Goal: Task Accomplishment & Management: Complete application form

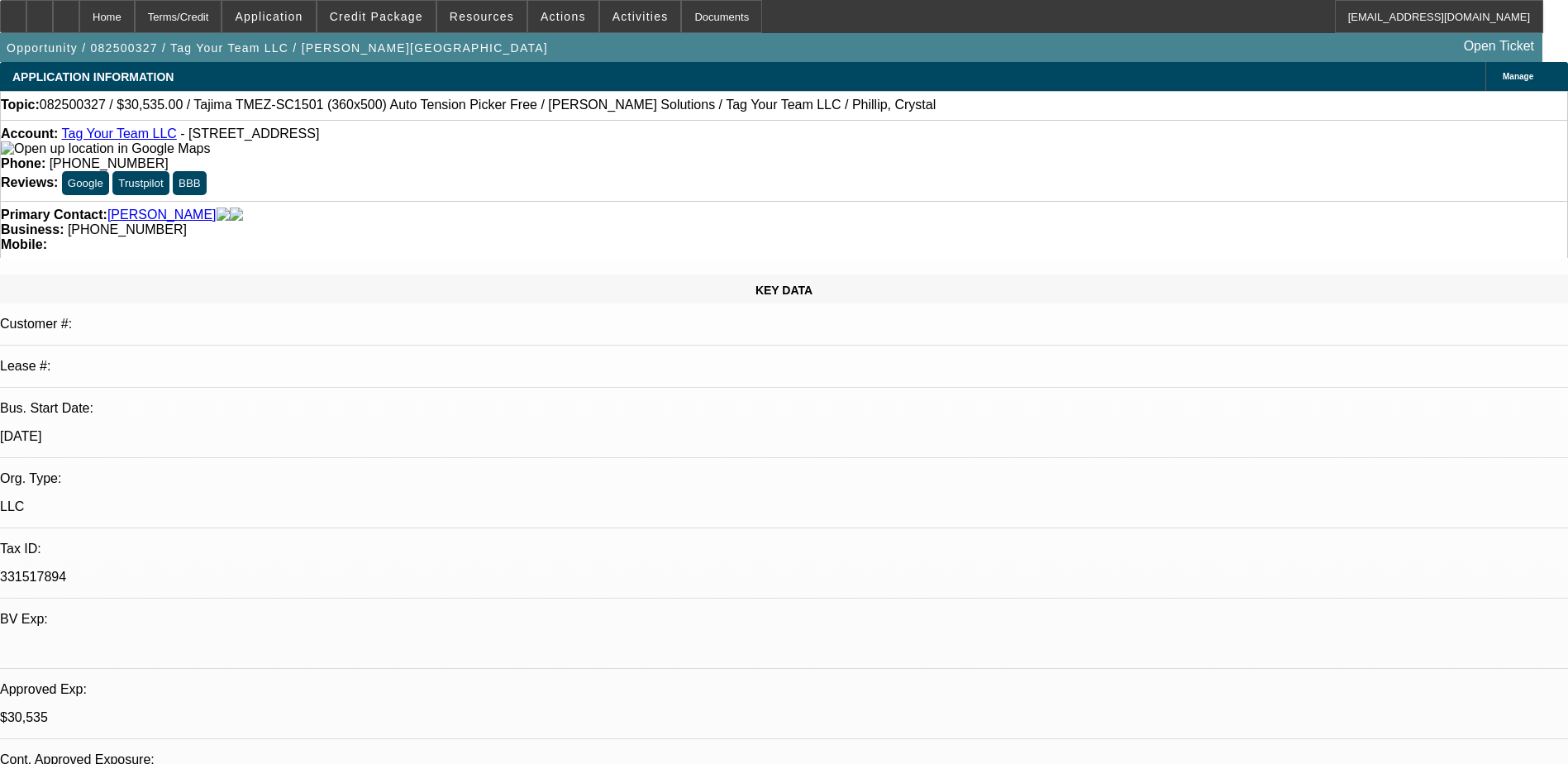
select select "0"
select select "2"
select select "0.1"
select select "0"
select select "2"
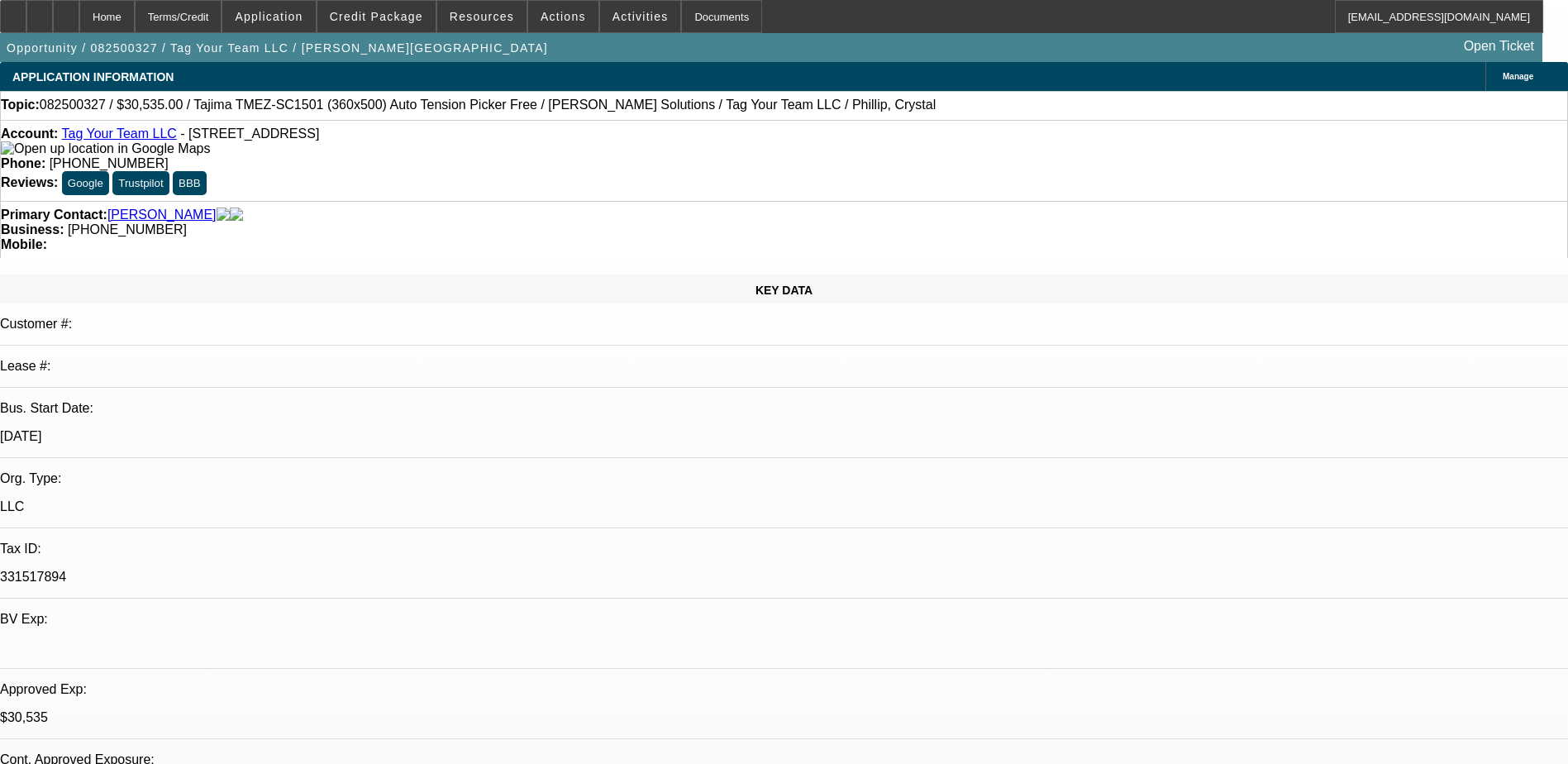
select select "0"
select select "2"
select select "0.1"
select select "0"
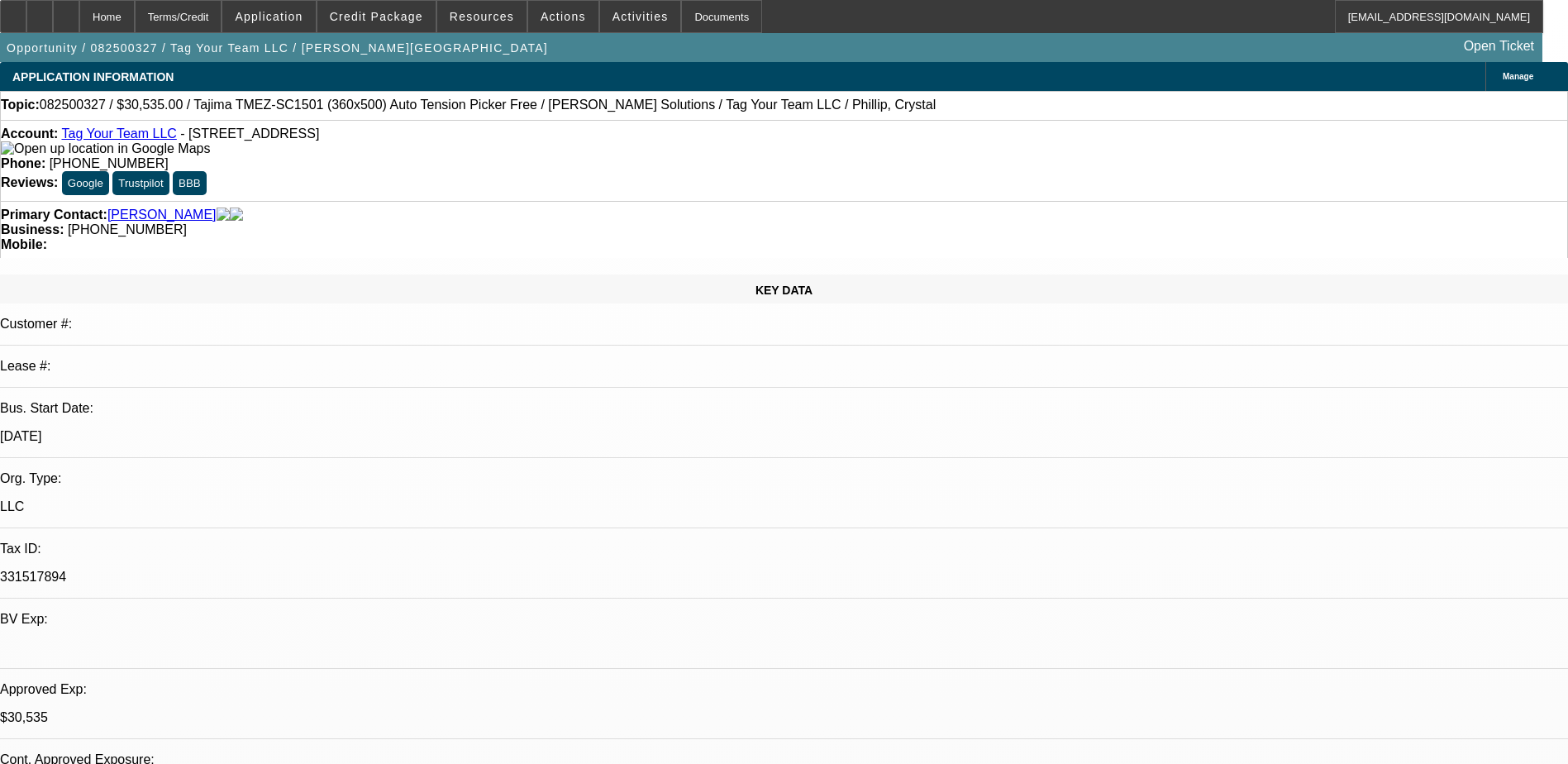
select select "2"
select select "0"
select select "1"
select select "2"
select select "4"
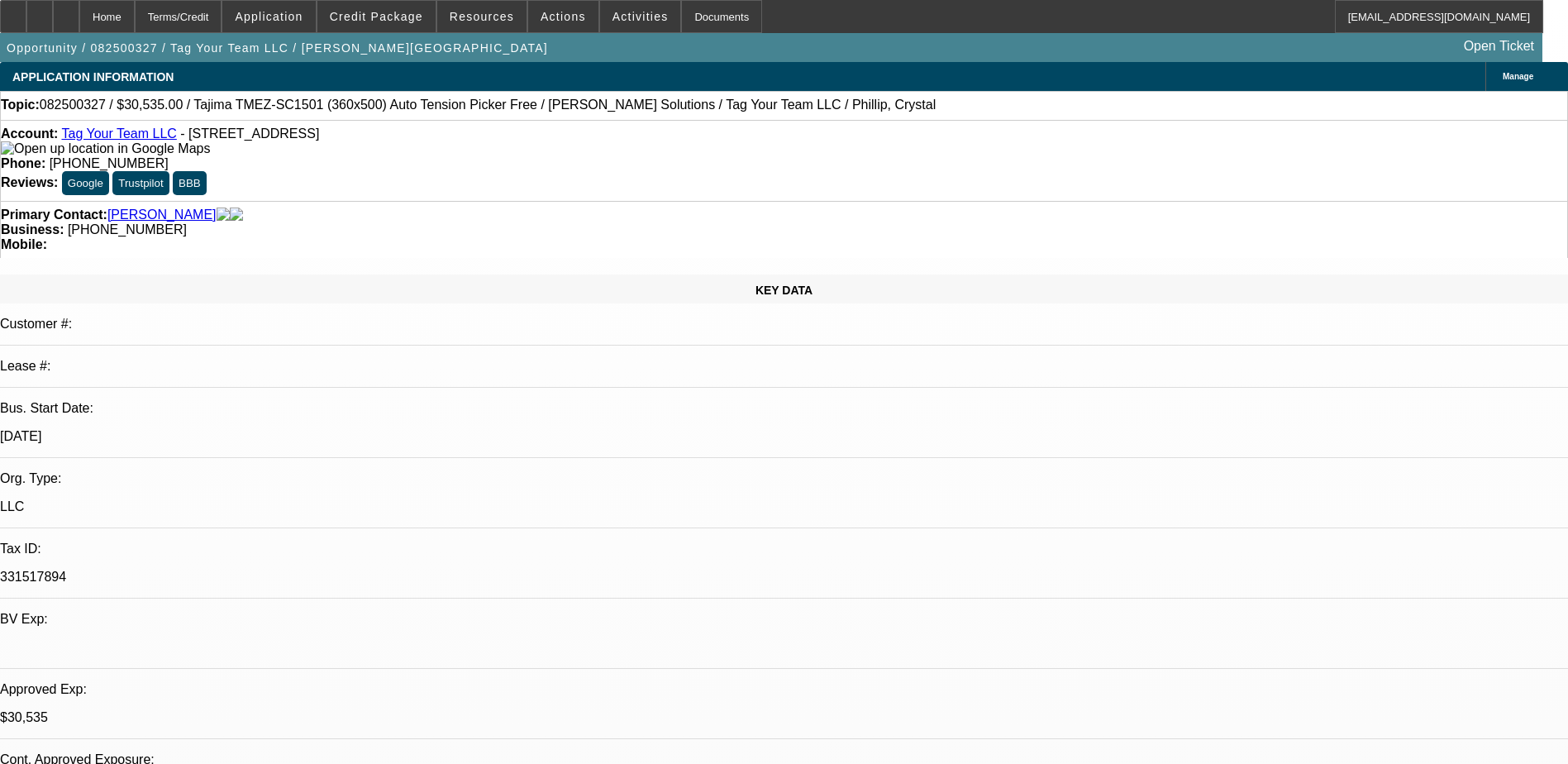
select select "1"
select select "2"
select select "6"
select select "1"
select select "2"
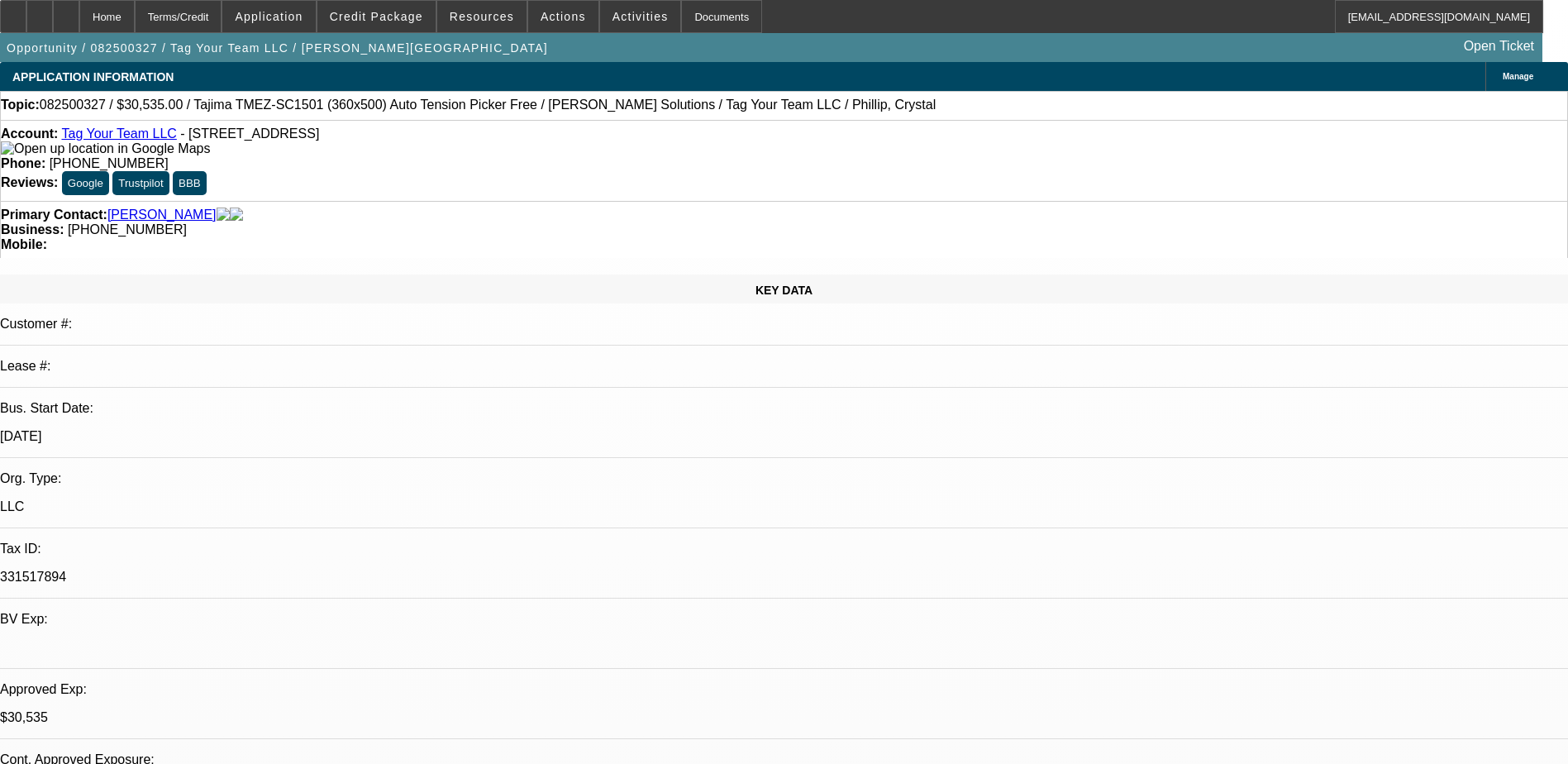
select select "4"
select select "1"
select select "2"
select select "6"
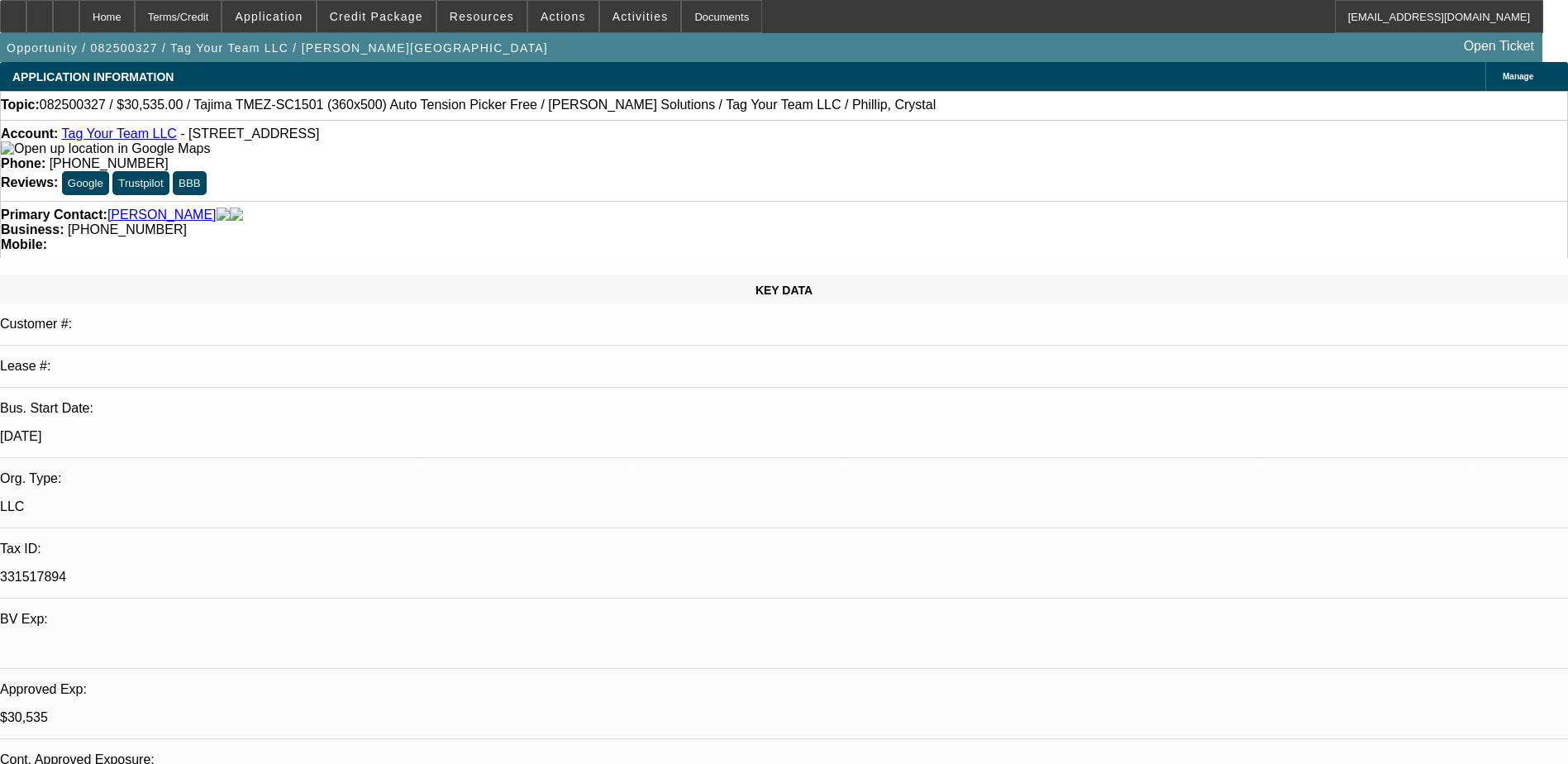
select select "0"
select select "2"
select select "0.1"
select select "4"
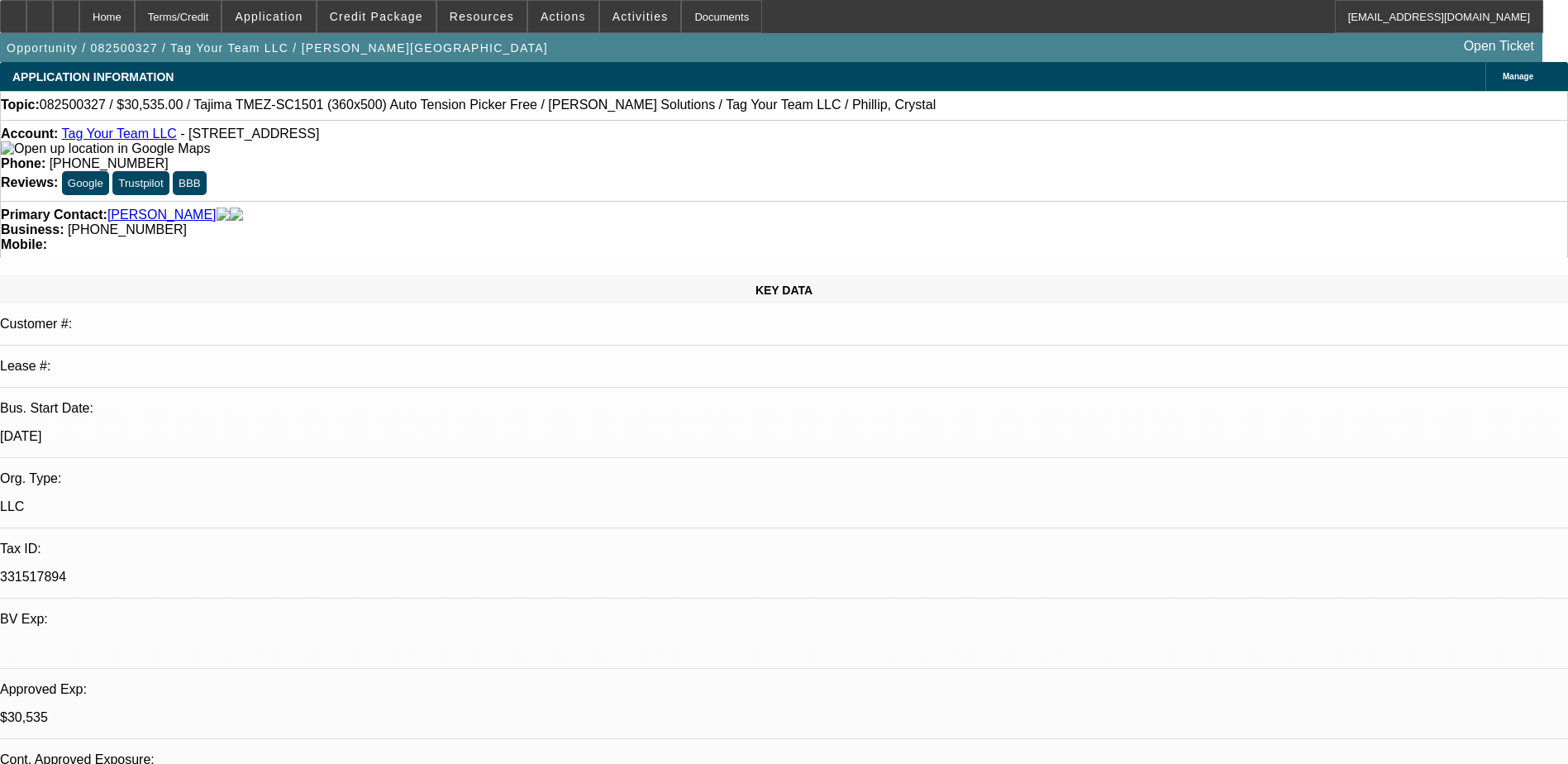
select select "0"
select select "2"
select select "0"
select select "6"
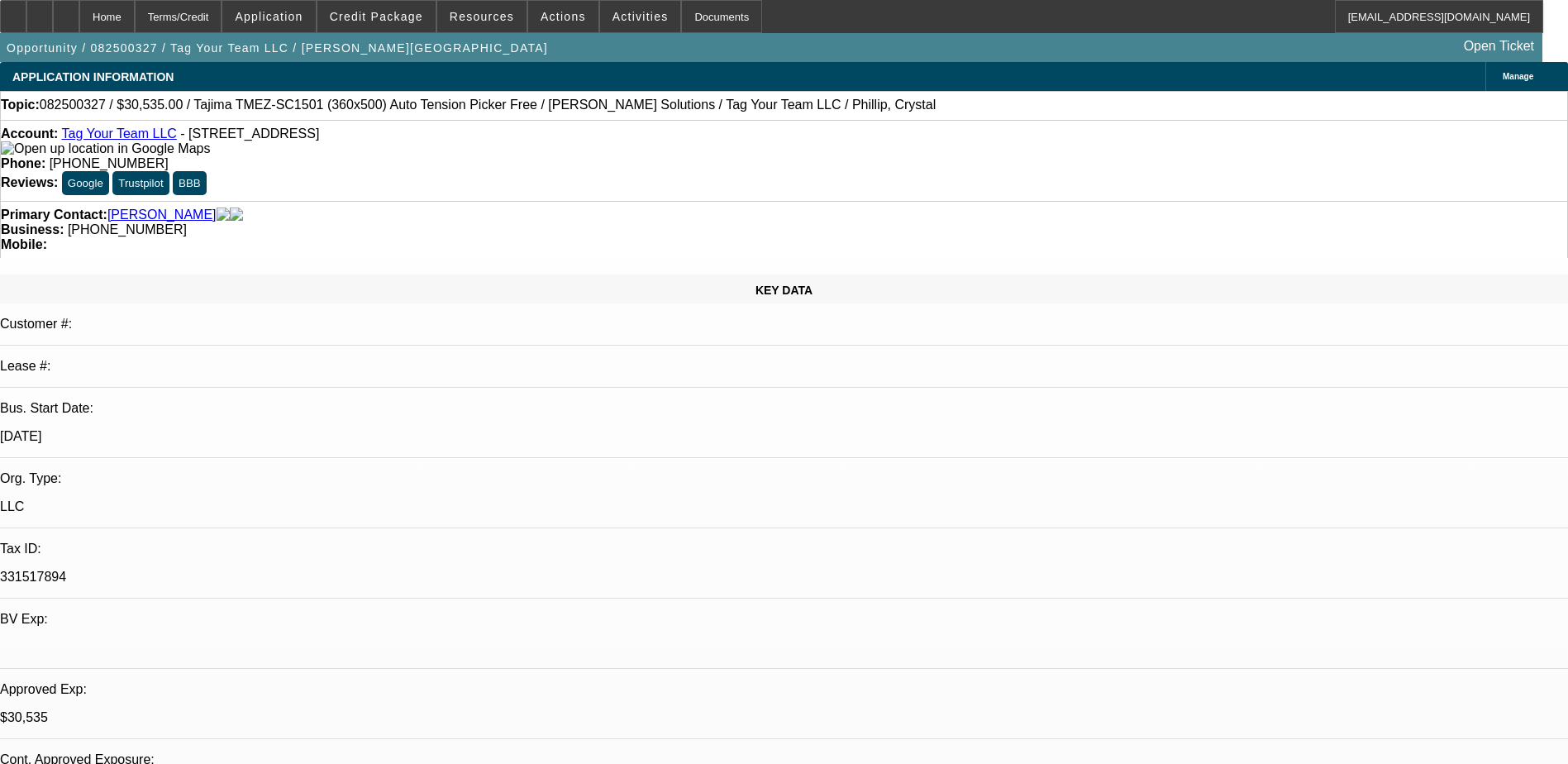
select select "0"
select select "2"
select select "0.1"
select select "4"
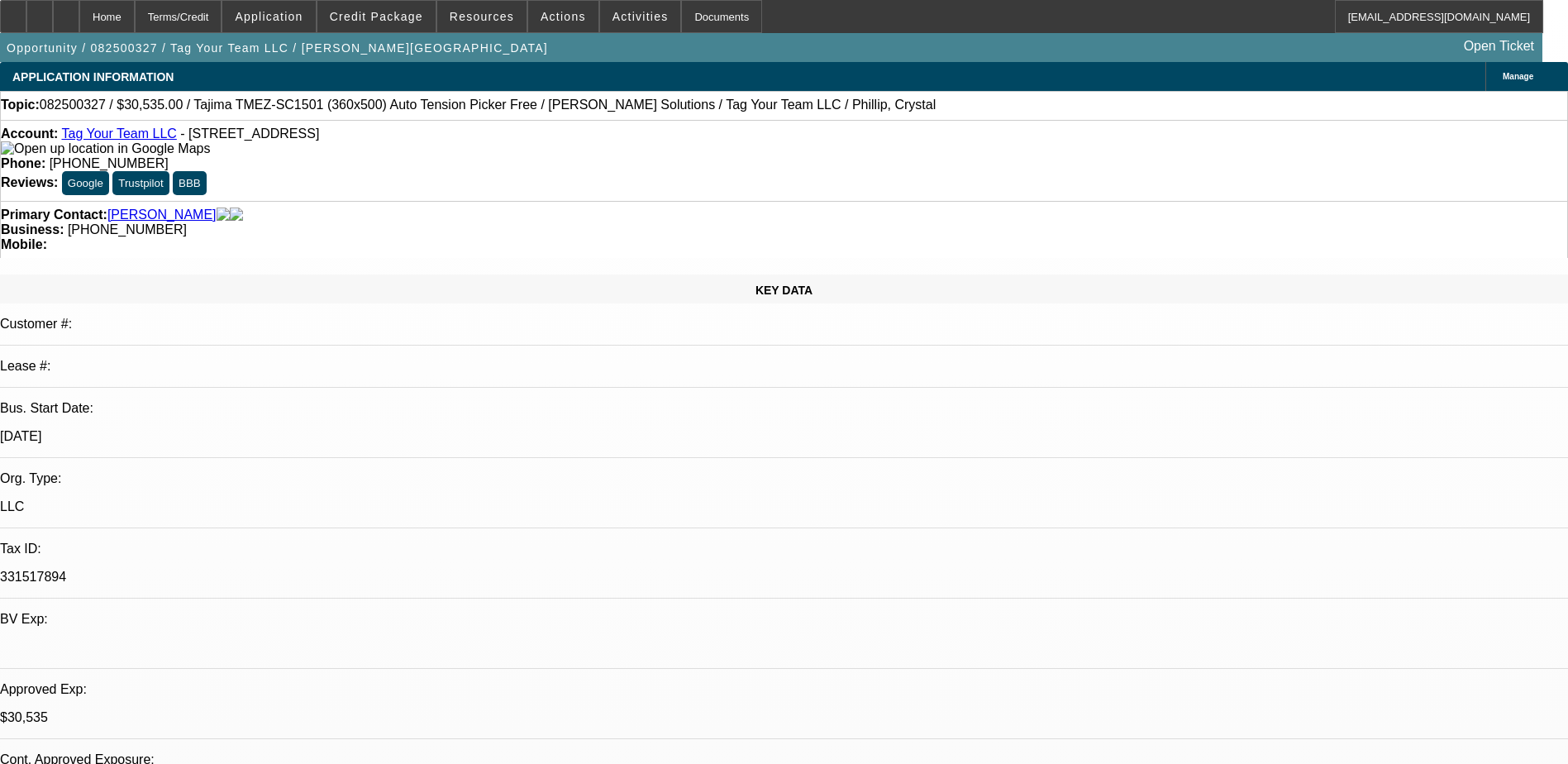
select select "0"
select select "2"
select select "0"
select select "6"
